Goal: Navigation & Orientation: Understand site structure

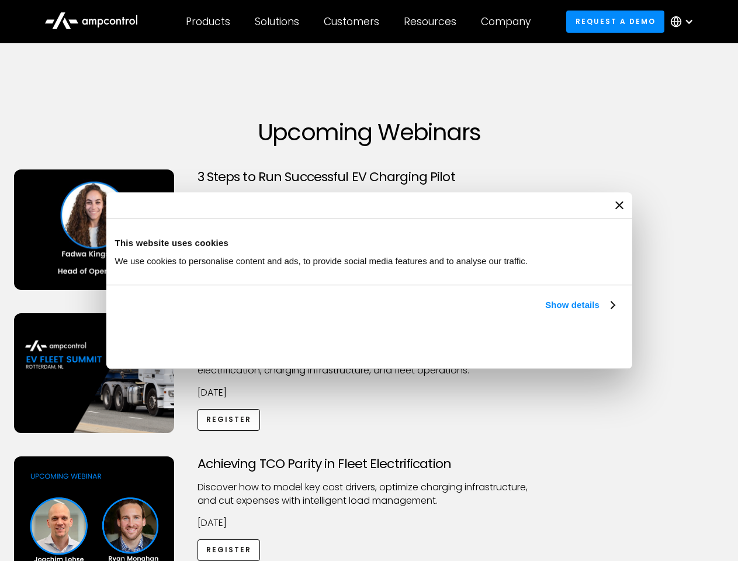
click at [545, 312] on link "Show details" at bounding box center [579, 305] width 69 height 14
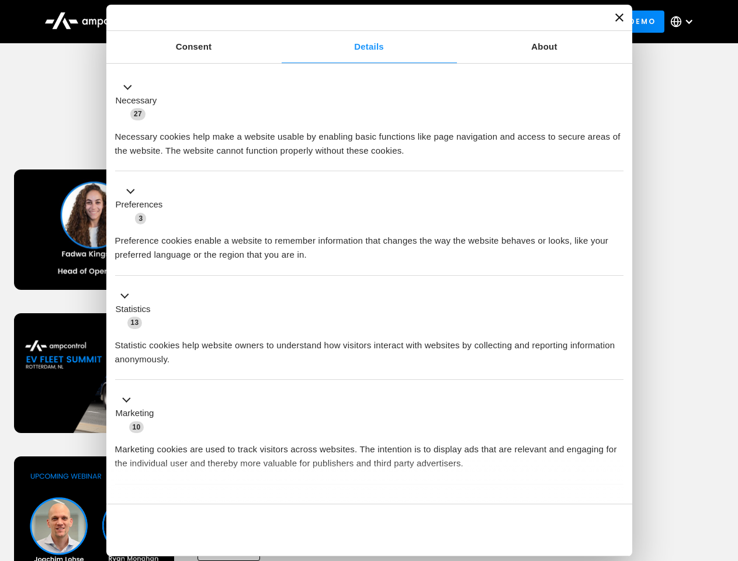
click at [616, 484] on div "Consent Details [#IABV2SETTINGS#] About This website uses cookies We use cookie…" at bounding box center [369, 280] width 526 height 551
click at [725, 471] on div "Achieving TCO Parity in Fleet Electrification Discover how to model key cost dr…" at bounding box center [369, 547] width 734 height 183
click at [359, 22] on div "Customers" at bounding box center [351, 21] width 55 height 13
click at [207, 22] on div "Products" at bounding box center [208, 21] width 44 height 13
click at [277, 22] on div "Solutions" at bounding box center [277, 21] width 44 height 13
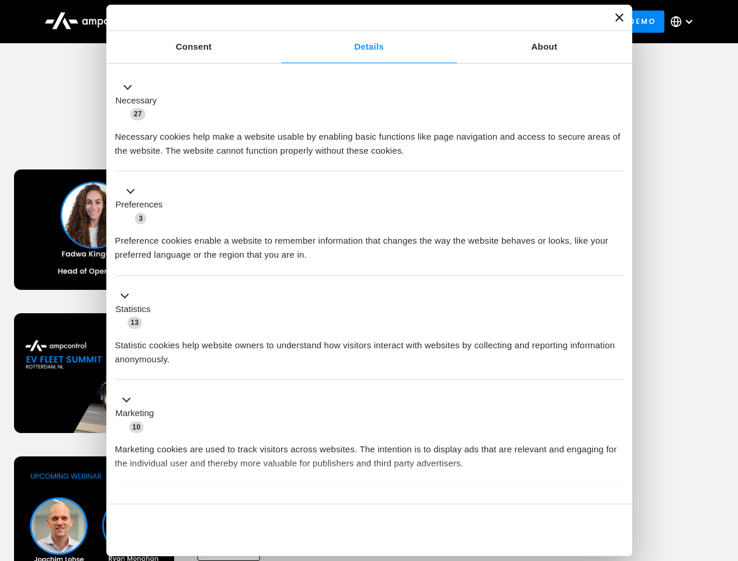
click at [353, 22] on div "Customers" at bounding box center [351, 21] width 55 height 13
click at [432, 22] on div "Resources" at bounding box center [430, 21] width 53 height 13
click at [509, 22] on div "Company" at bounding box center [506, 21] width 50 height 13
click at [684, 22] on div at bounding box center [688, 21] width 9 height 9
